Goal: Communication & Community: Answer question/provide support

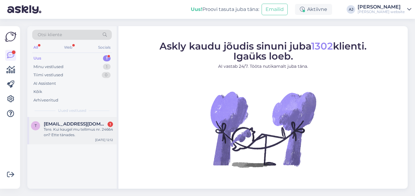
click at [70, 125] on span "[EMAIL_ADDRESS][DOMAIN_NAME]" at bounding box center [75, 123] width 63 height 5
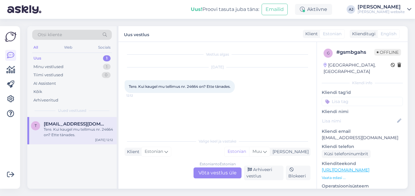
click at [208, 171] on div "Estonian to Estonian Võta vestlus üle" at bounding box center [217, 172] width 48 height 11
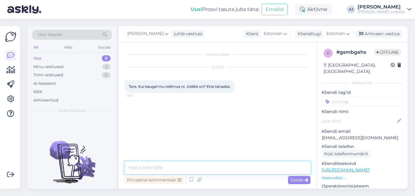
click at [145, 167] on textarea at bounding box center [217, 167] width 186 height 13
type textarea "Tere"
click at [298, 181] on span "Saada" at bounding box center [299, 179] width 18 height 5
click at [138, 167] on textarea at bounding box center [217, 167] width 186 height 13
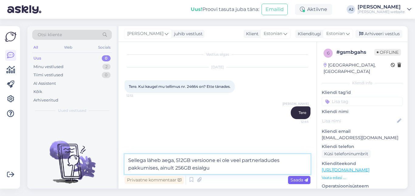
type textarea "Sellega läheb aega, 512GB versioone ei ole veel partnerladudes pakkumises, ainu…"
click at [296, 178] on span "Saada" at bounding box center [299, 179] width 18 height 5
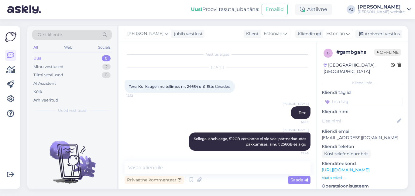
scroll to position [2, 0]
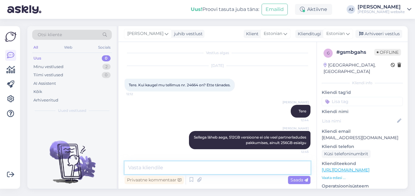
click at [141, 167] on textarea at bounding box center [217, 167] width 186 height 13
type textarea "Kas soovite oodata või tühistame lepingu?"
click at [305, 179] on icon at bounding box center [306, 180] width 4 height 4
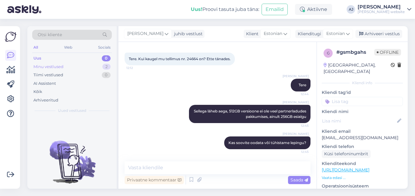
click at [47, 67] on div "Minu vestlused" at bounding box center [48, 67] width 30 height 6
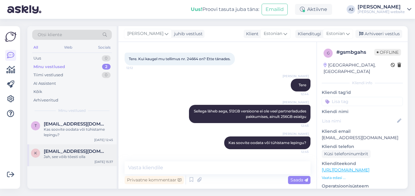
click at [71, 155] on div "Jah, see võib tõesti olla" at bounding box center [78, 156] width 69 height 5
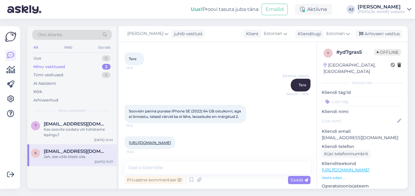
scroll to position [195, 0]
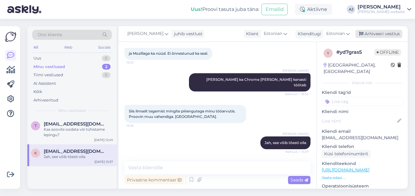
click at [371, 33] on div "Arhiveeri vestlus" at bounding box center [378, 34] width 47 height 8
